Goal: Register for event/course

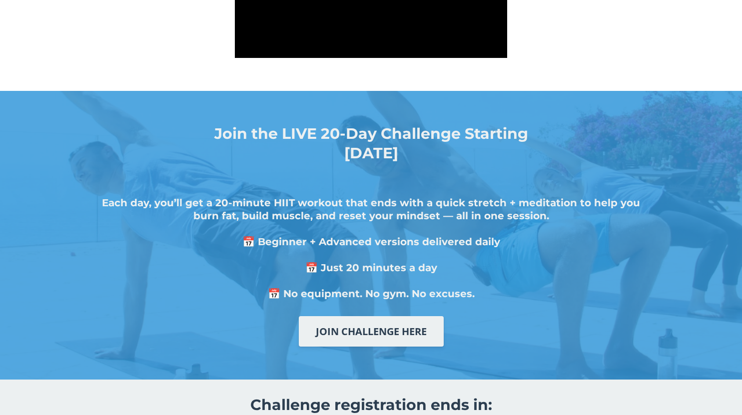
scroll to position [250, 0]
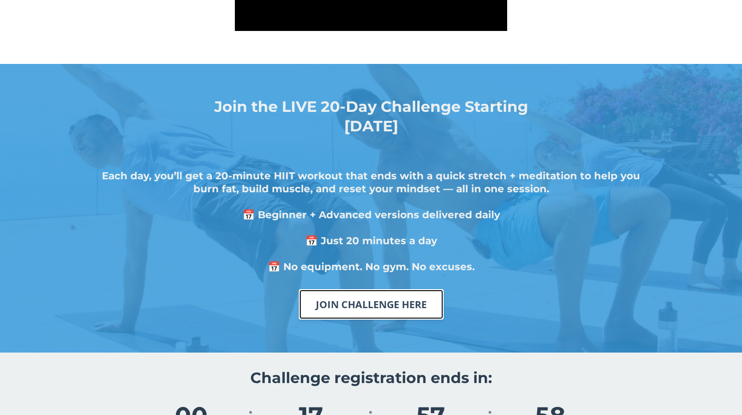
click at [369, 301] on link "JOIN CHALLENGE HERE" at bounding box center [371, 304] width 145 height 30
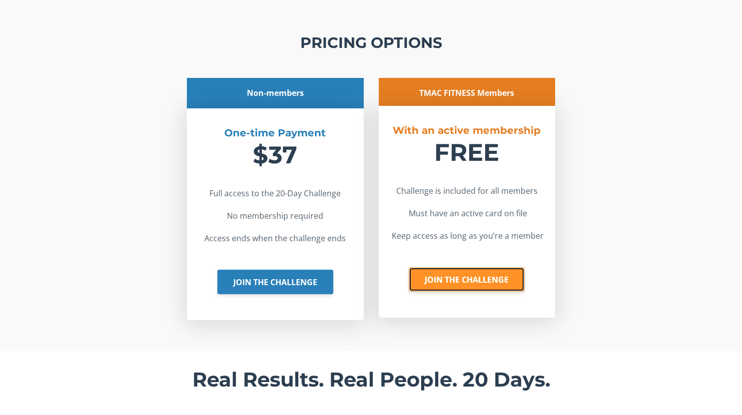
click at [464, 281] on link "JOIN THE CHALLENGE" at bounding box center [467, 279] width 116 height 25
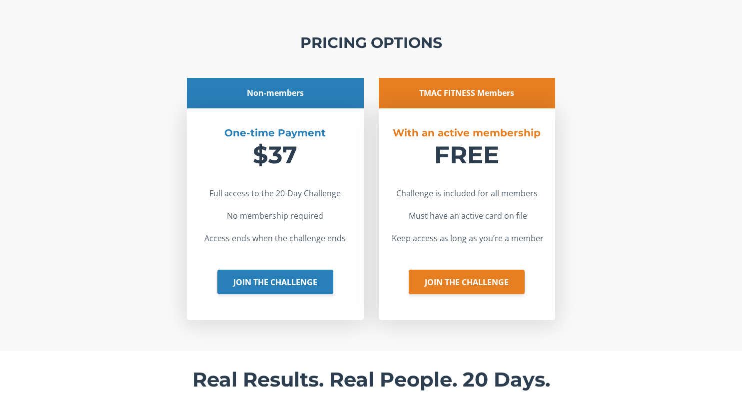
scroll to position [1913, 0]
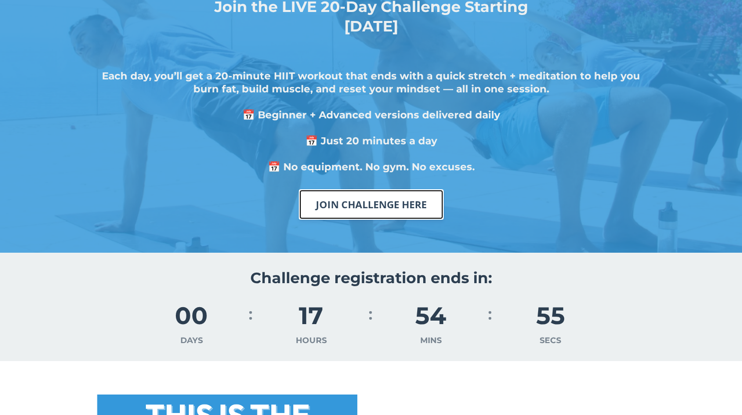
click at [359, 206] on link "JOIN CHALLENGE HERE" at bounding box center [371, 204] width 145 height 30
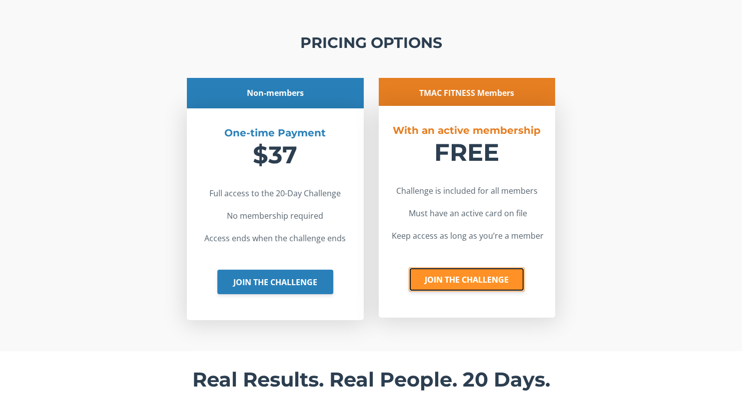
click at [449, 284] on link "JOIN THE CHALLENGE" at bounding box center [467, 279] width 116 height 25
